Goal: Task Accomplishment & Management: Manage account settings

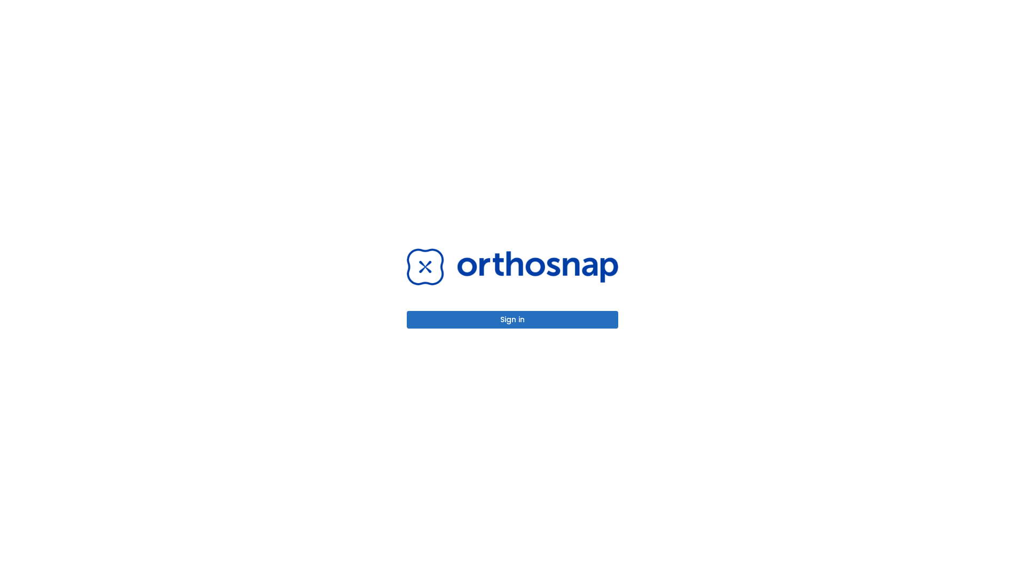
click at [513, 319] on button "Sign in" at bounding box center [512, 320] width 211 height 18
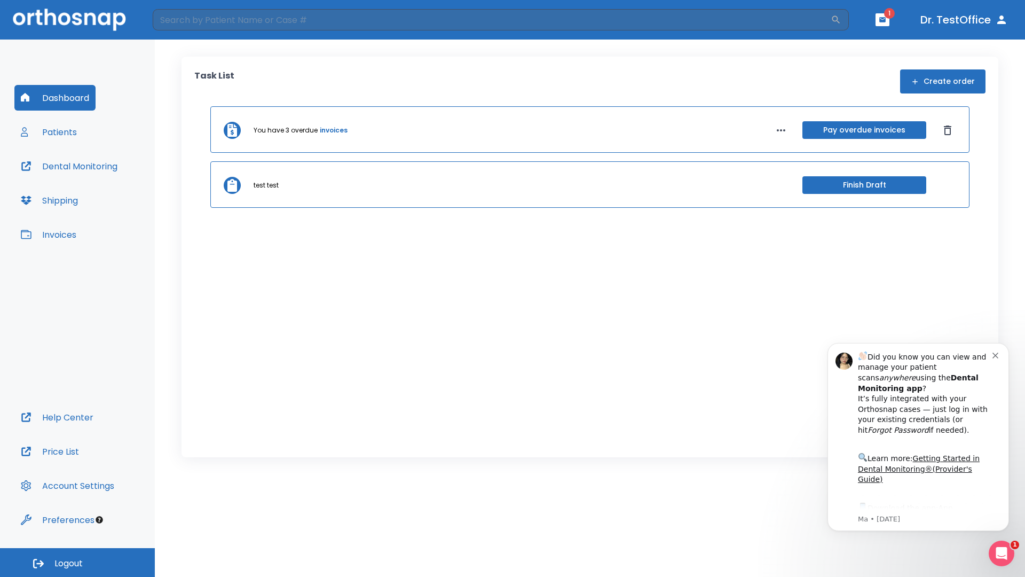
click at [77, 562] on span "Logout" at bounding box center [68, 564] width 28 height 12
